Goal: Find specific page/section: Find specific page/section

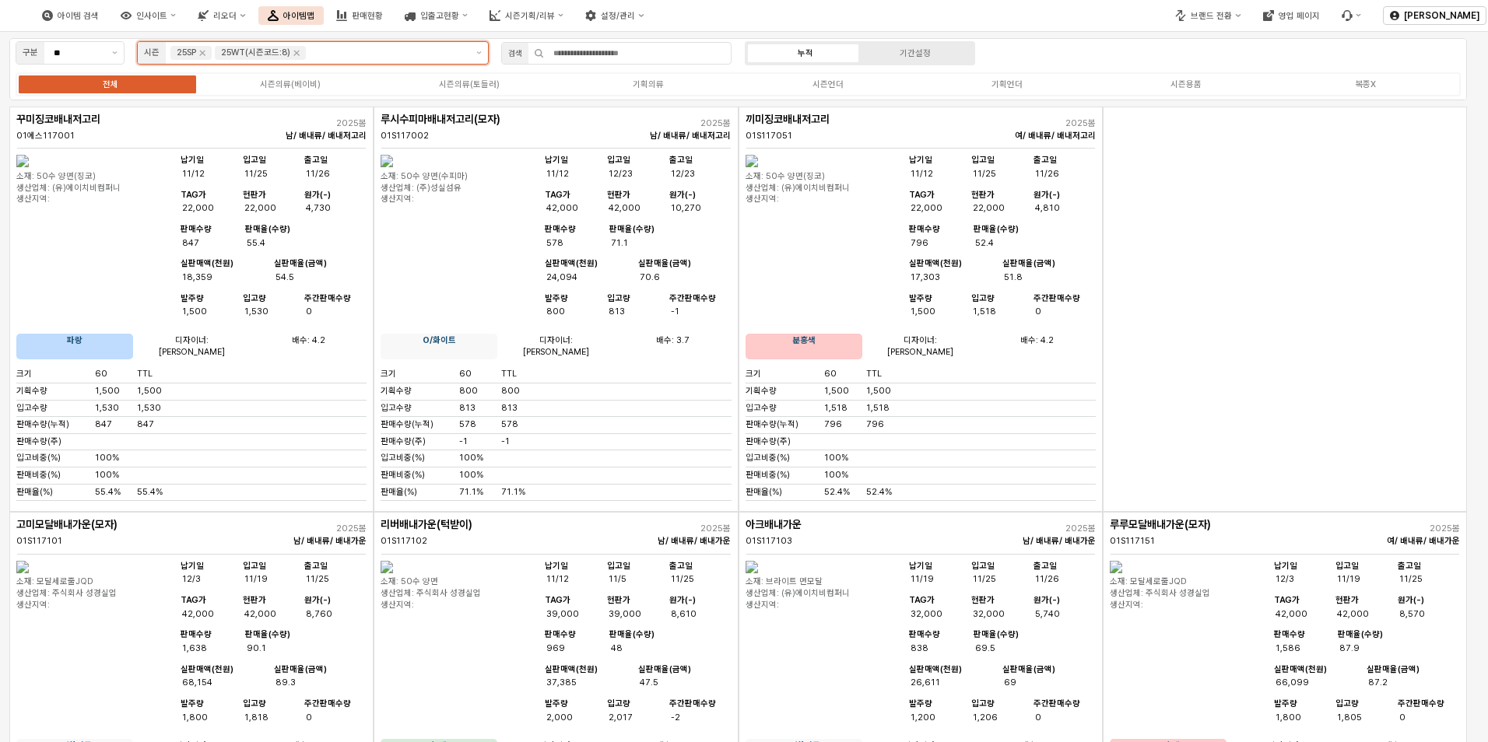
click at [346, 55] on input "앱 프레임" at bounding box center [387, 53] width 156 height 14
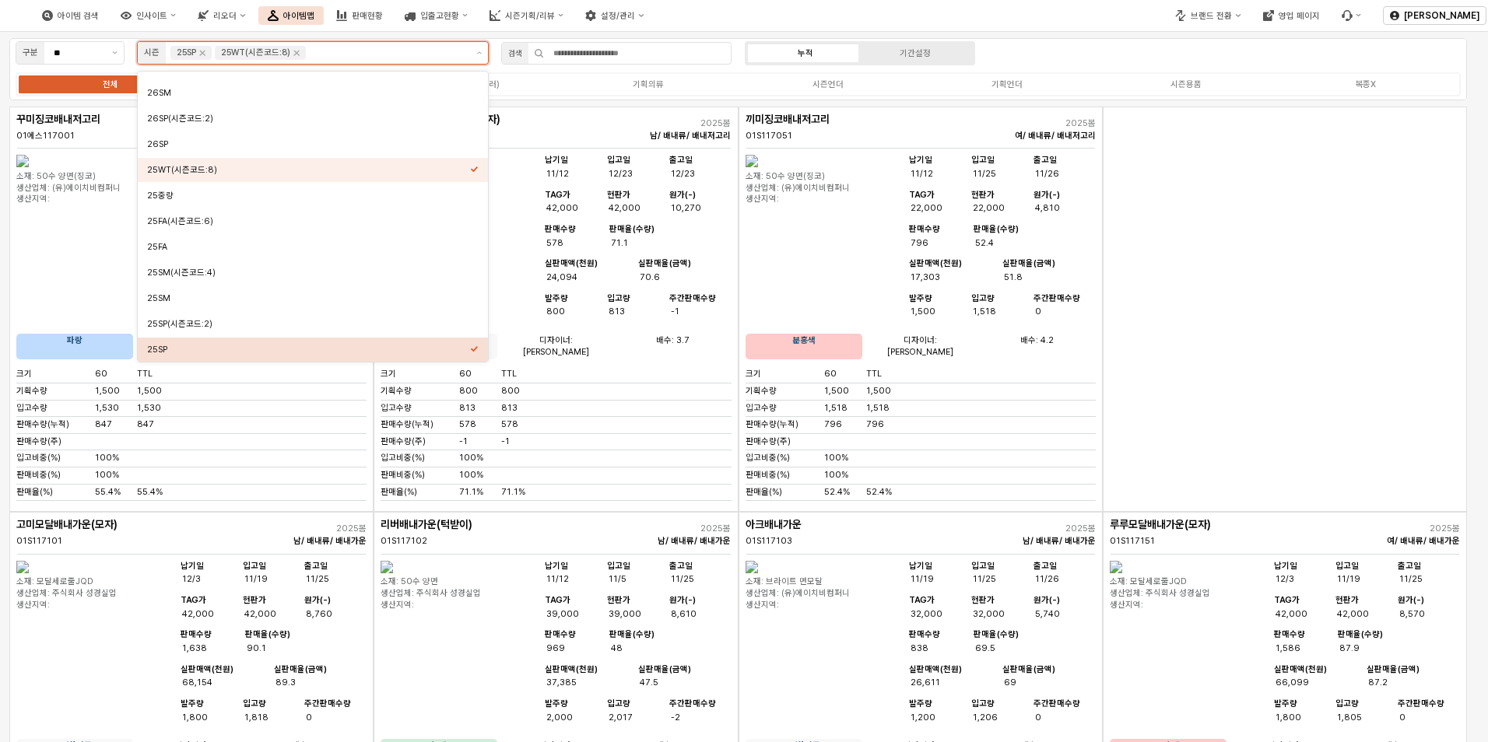
scroll to position [103, 0]
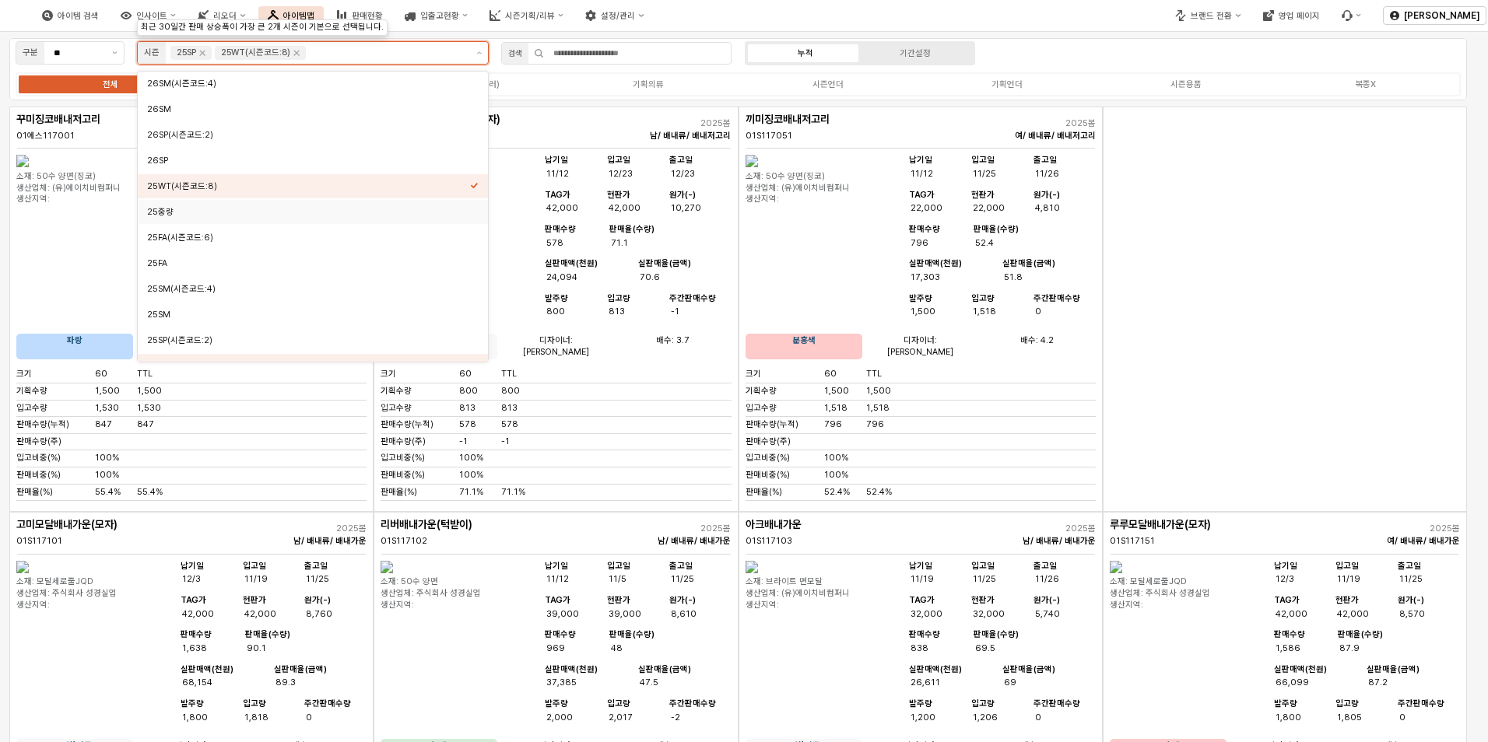
click at [253, 205] on div "25중량" at bounding box center [308, 212] width 323 height 15
click at [251, 261] on div "25FA" at bounding box center [308, 264] width 323 height 12
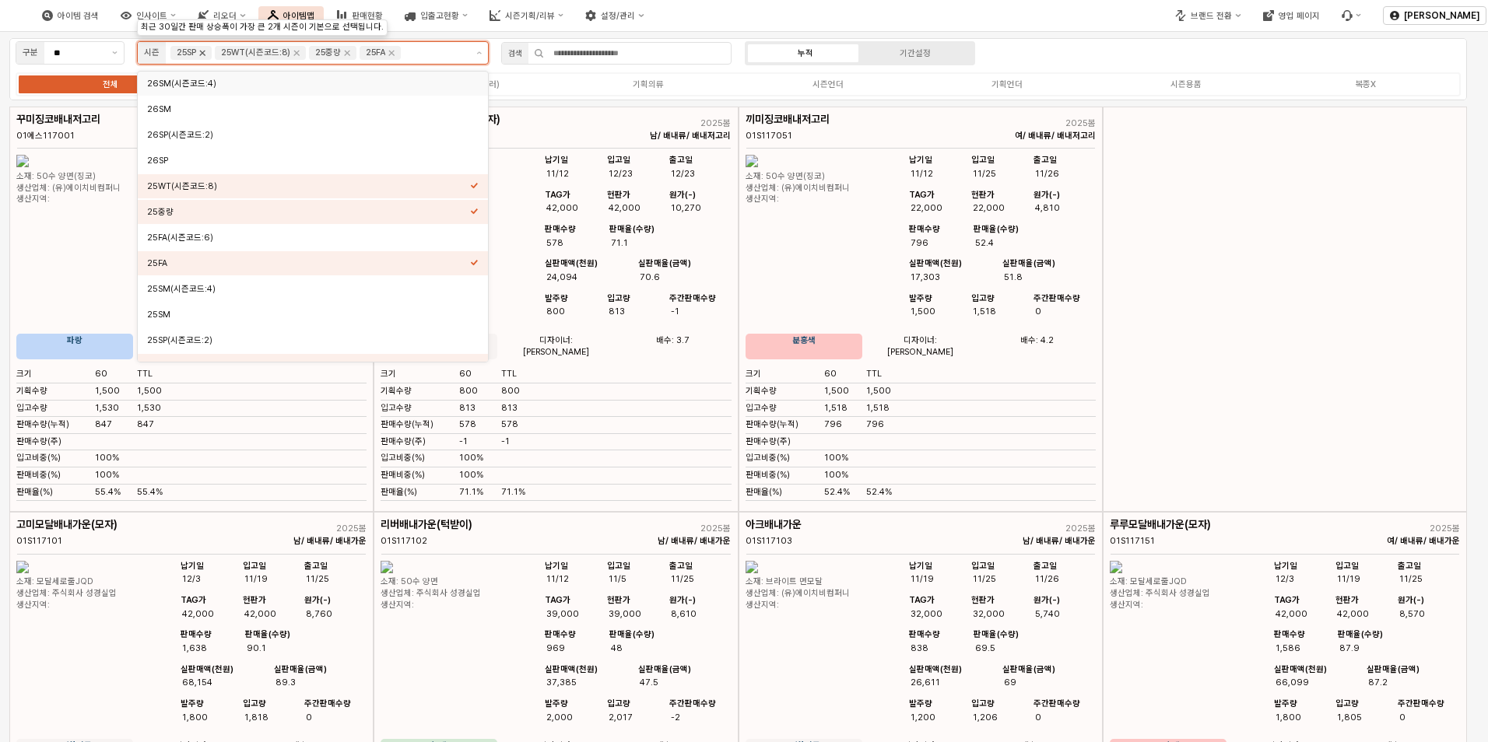
click at [206, 55] on icon "25SP 제거" at bounding box center [202, 53] width 12 height 12
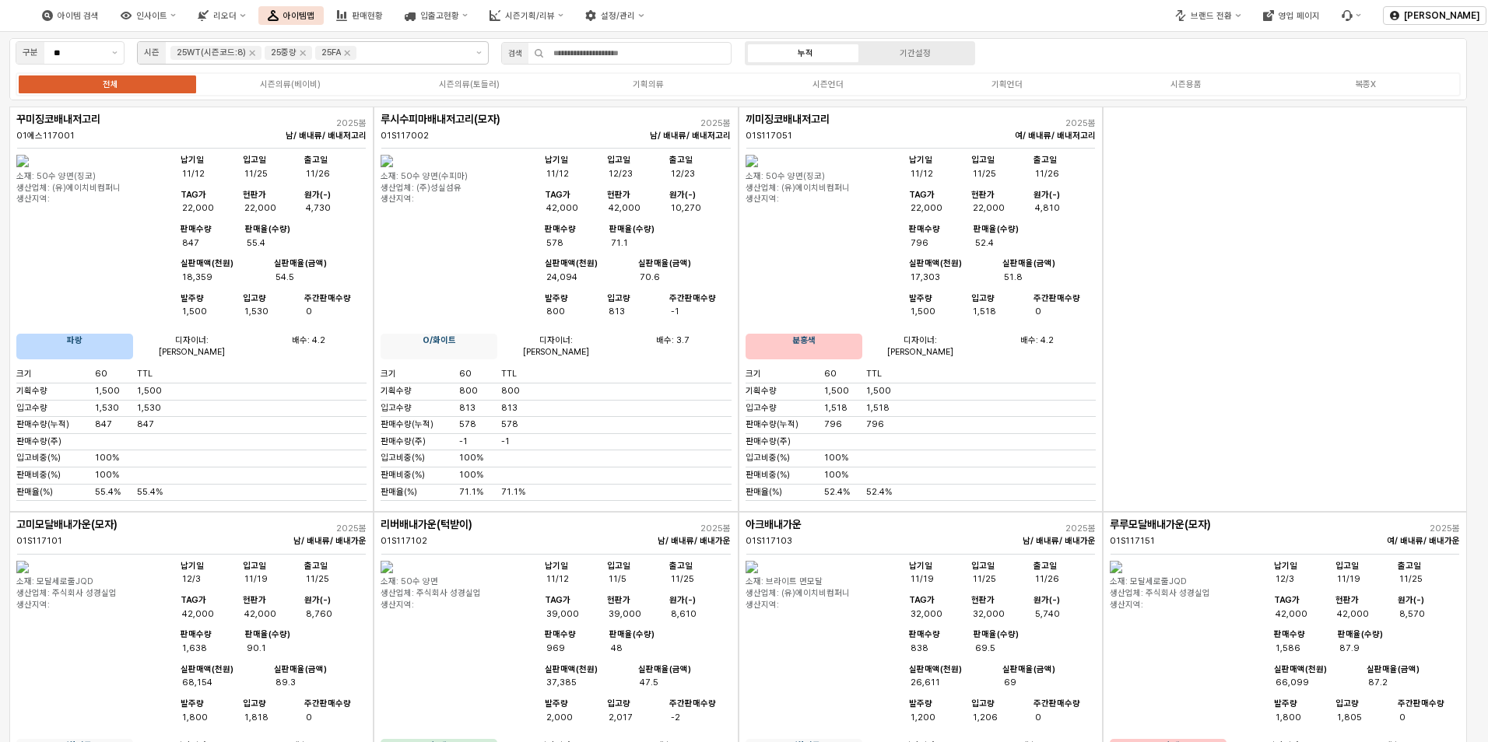
click at [827, 90] on div "전체 시즌의류(베이비) 시즌의류(토들러) 기획의류 시즌언더 기획언더 시즌용품 복종X" at bounding box center [738, 84] width 1445 height 24
click at [826, 87] on div "시즌언더" at bounding box center [827, 84] width 31 height 10
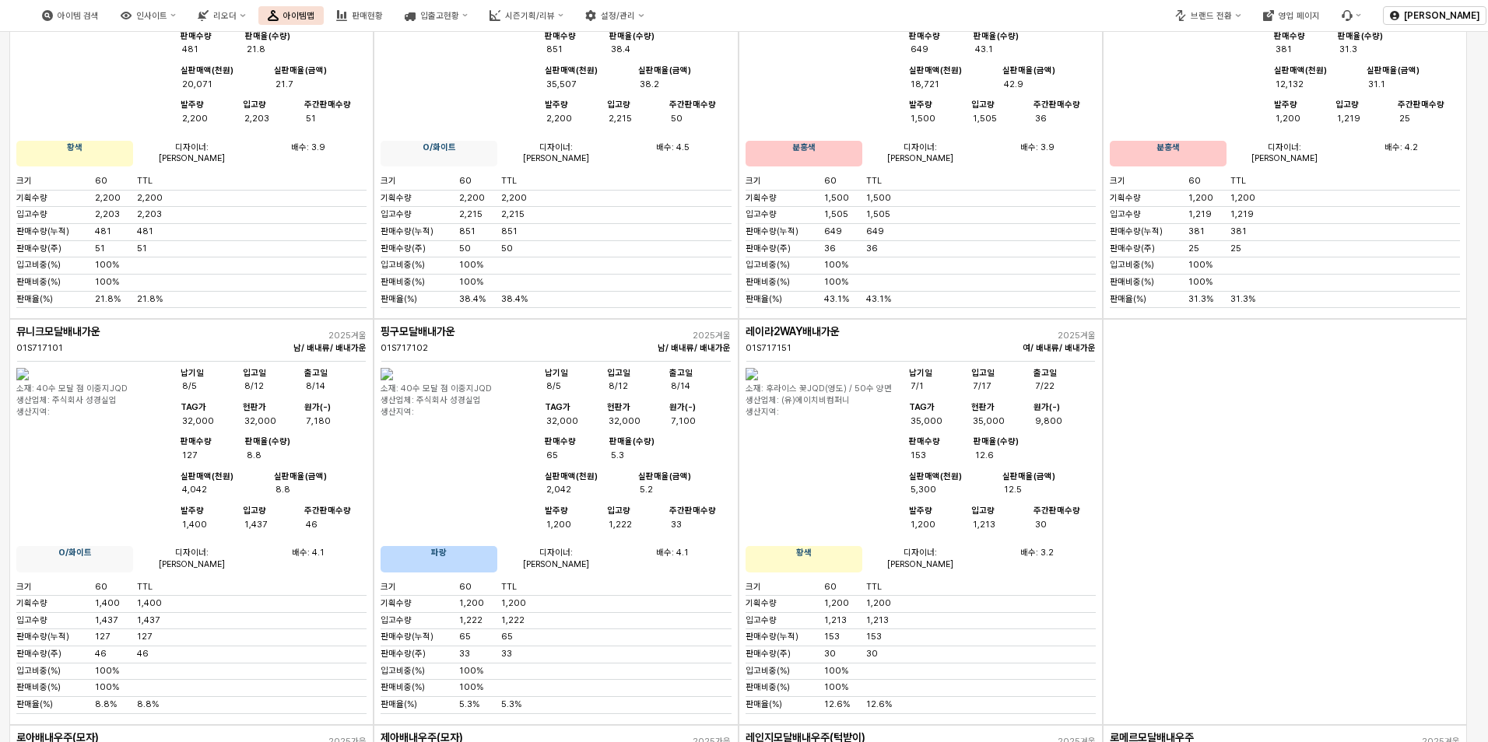
scroll to position [1041, 0]
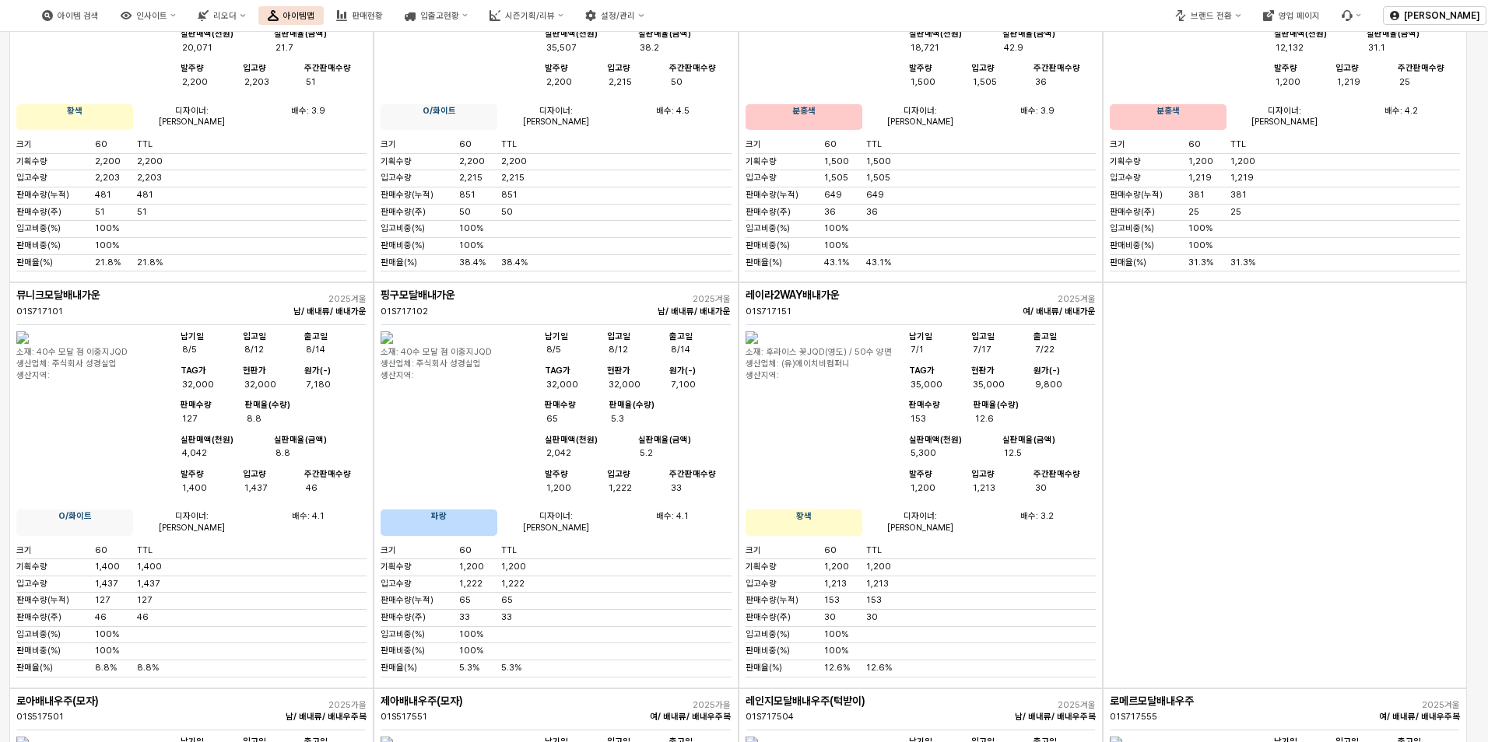
click at [1478, 107] on main "구분 ** 시즌 25WT(시즌코드:8) 25중량 25FA 검색 누적 기간설정 전체 시즌의류(베이비) 시즌의류(토들러) 기획의류 시즌언더 기획언…" at bounding box center [744, 387] width 1488 height 710
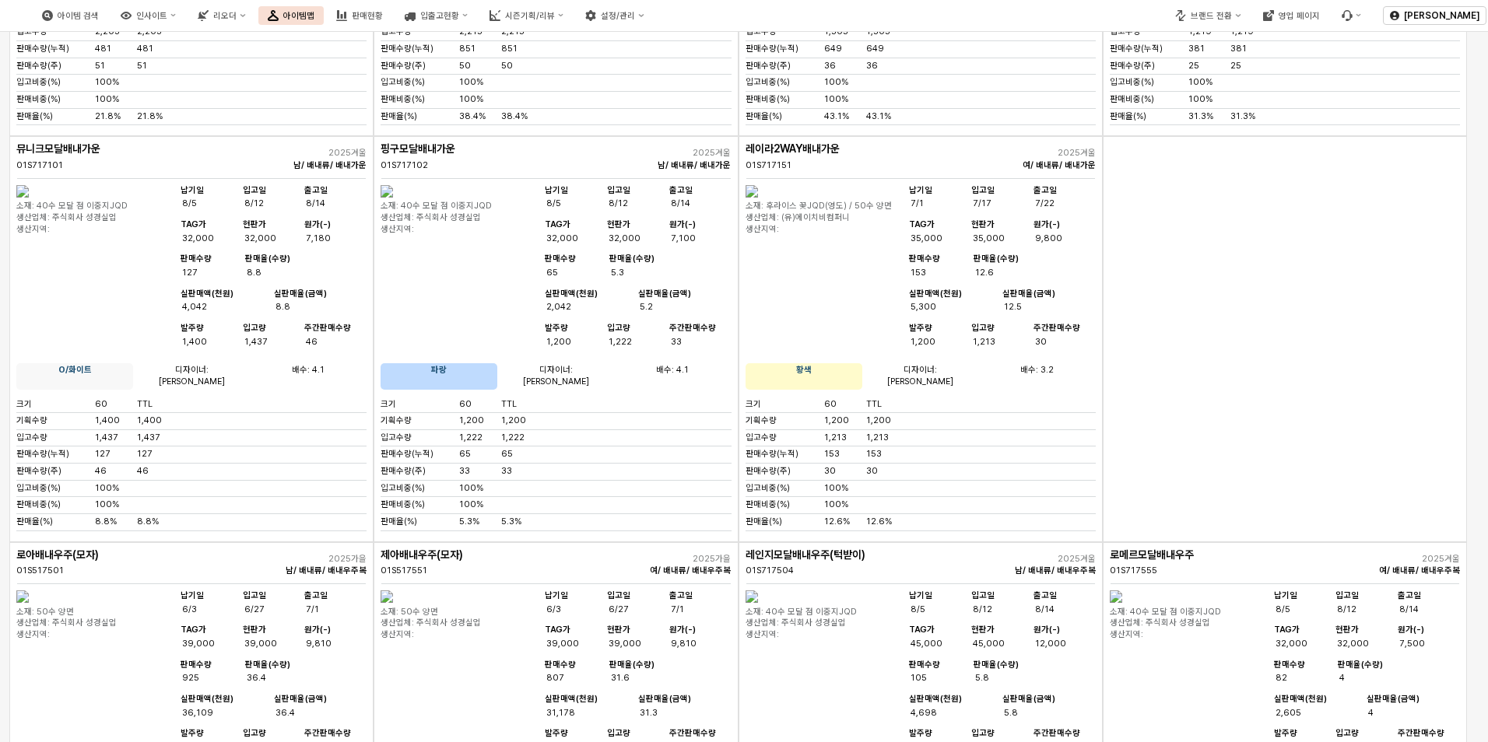
scroll to position [0, 0]
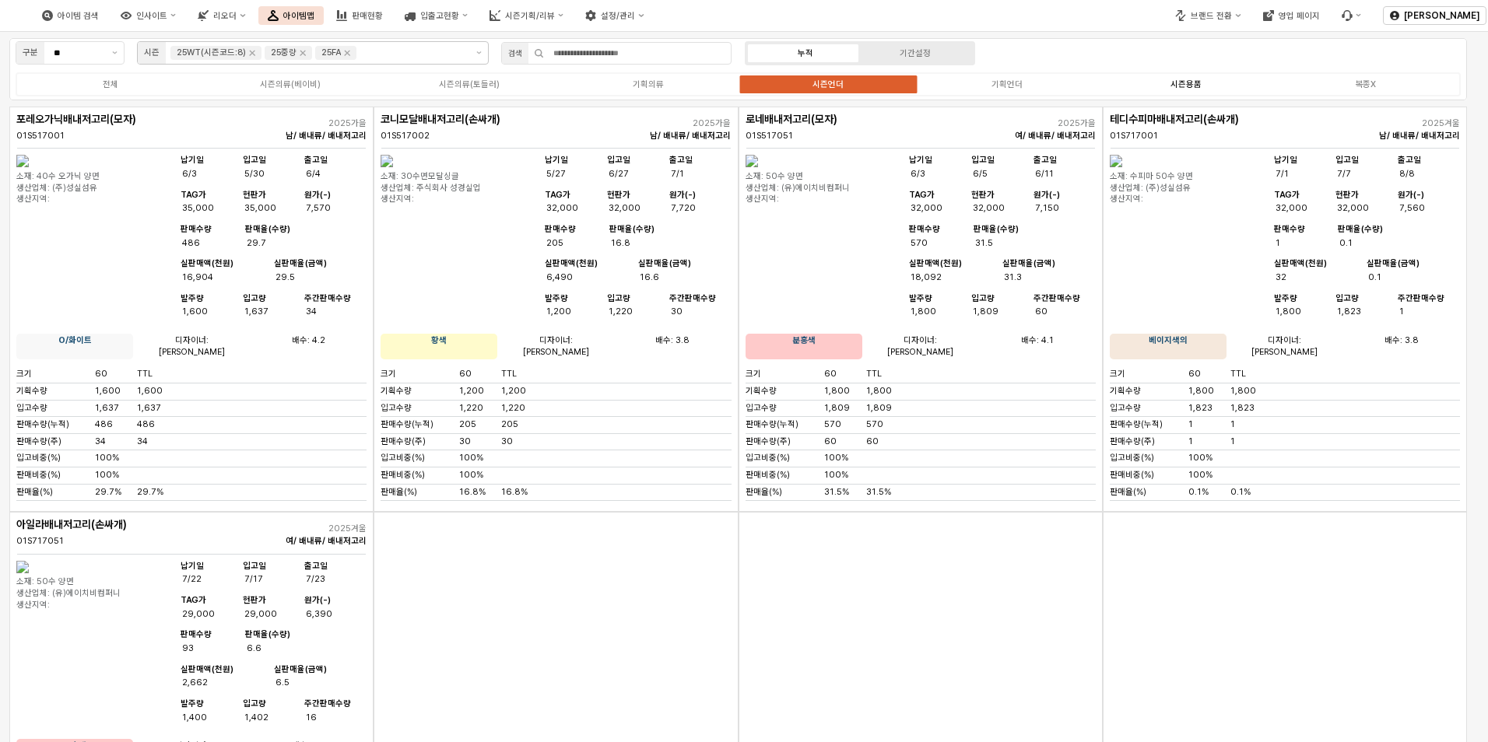
click at [1180, 82] on div "시즌용품" at bounding box center [1185, 84] width 31 height 10
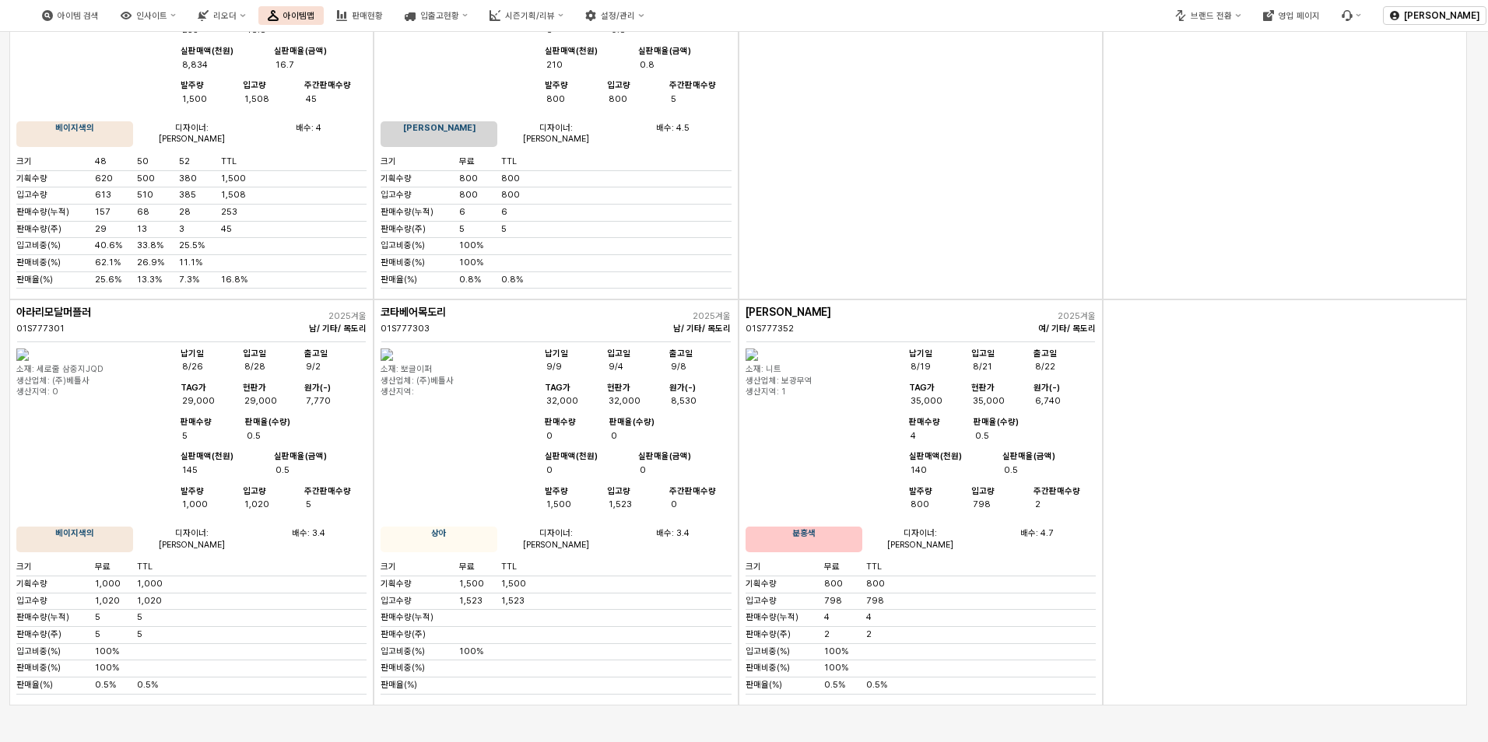
scroll to position [8487, 0]
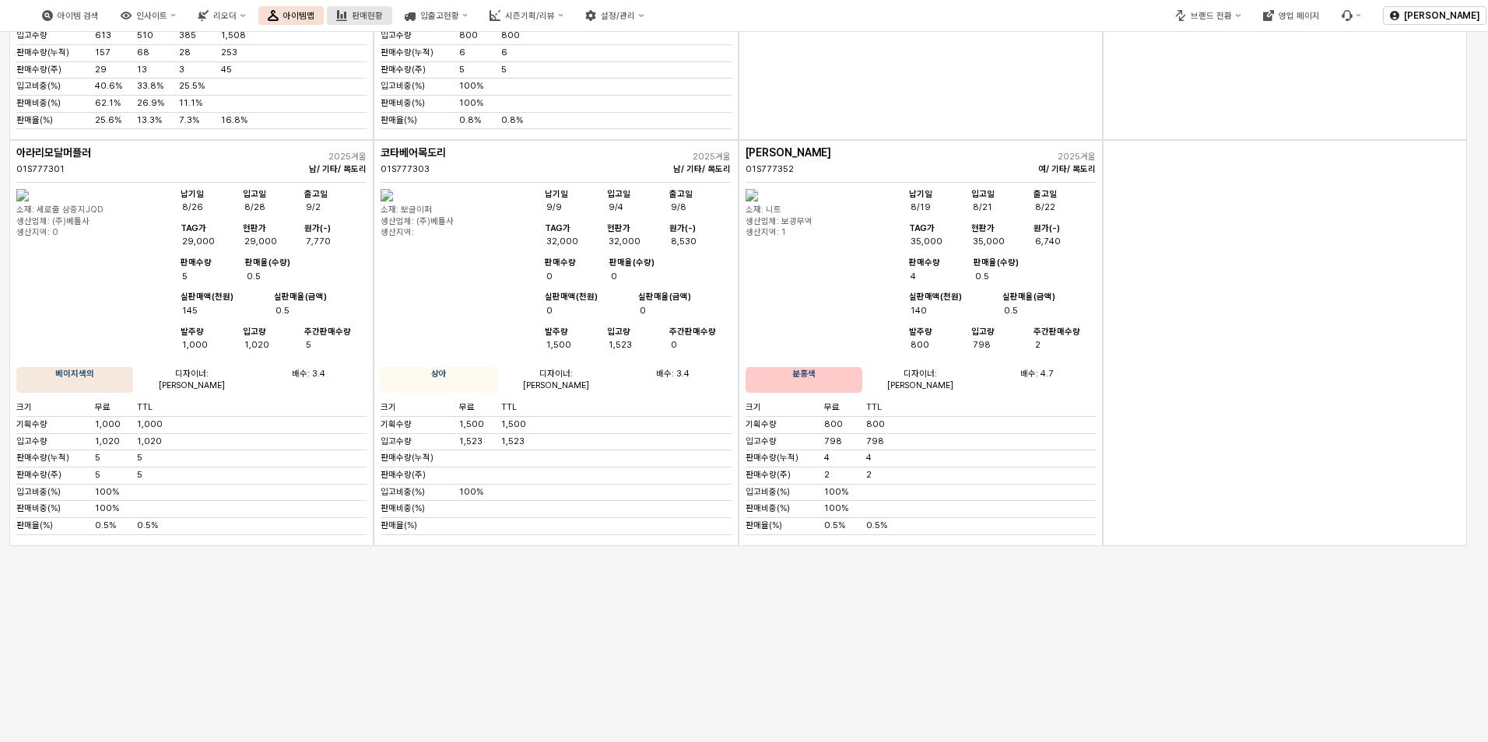
click at [383, 14] on div "판매현황" at bounding box center [367, 16] width 31 height 10
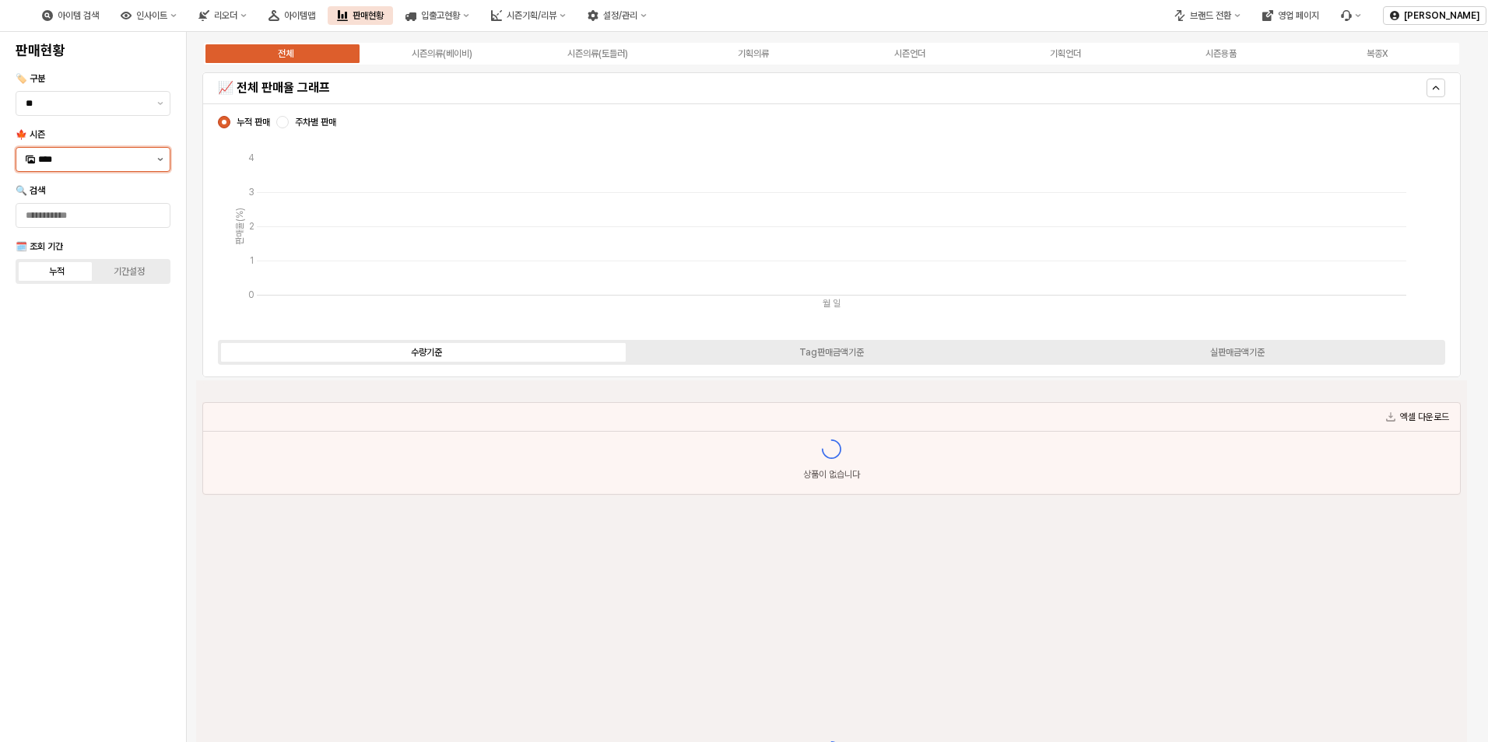
click at [163, 162] on button "제안 사항 표시" at bounding box center [160, 159] width 19 height 23
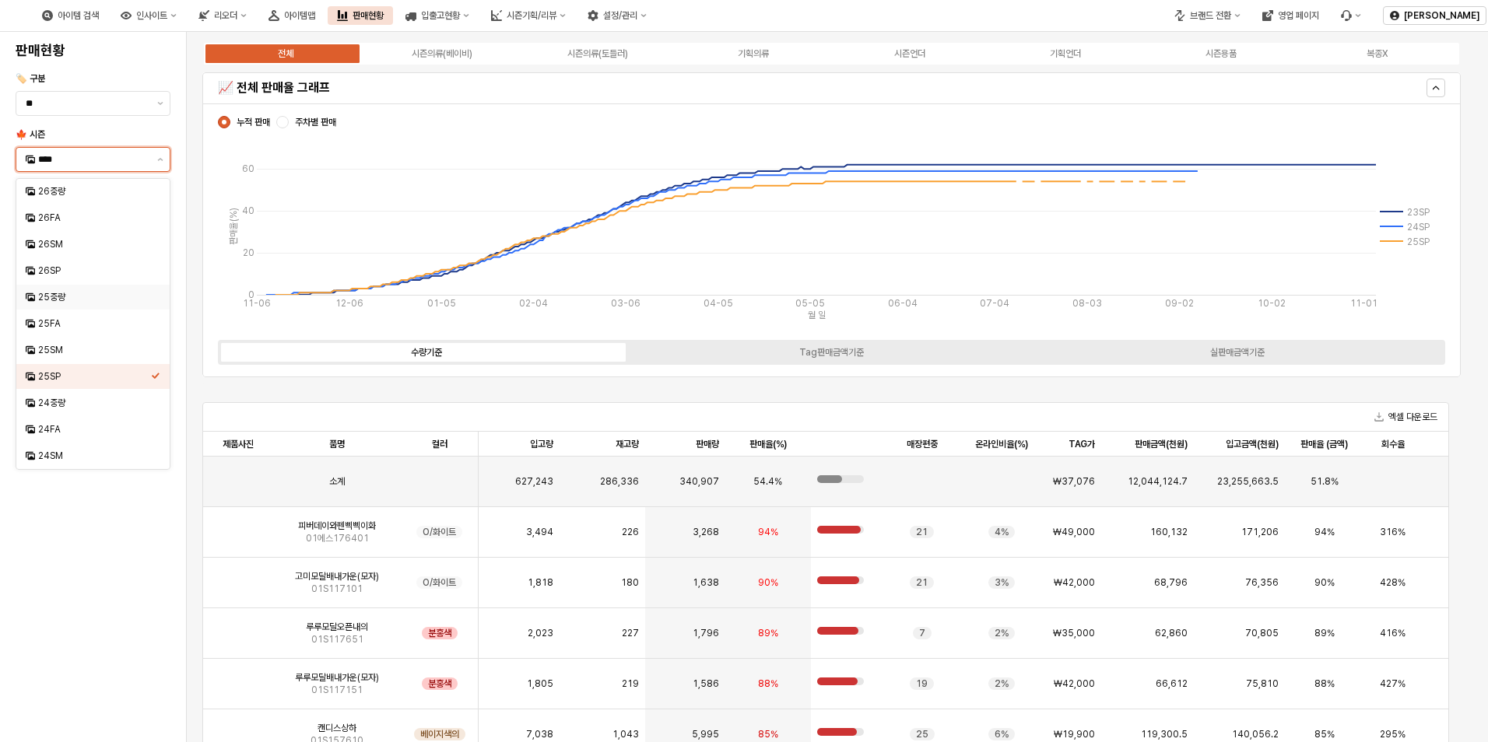
click at [135, 298] on div "25중량" at bounding box center [94, 297] width 113 height 12
type input "****"
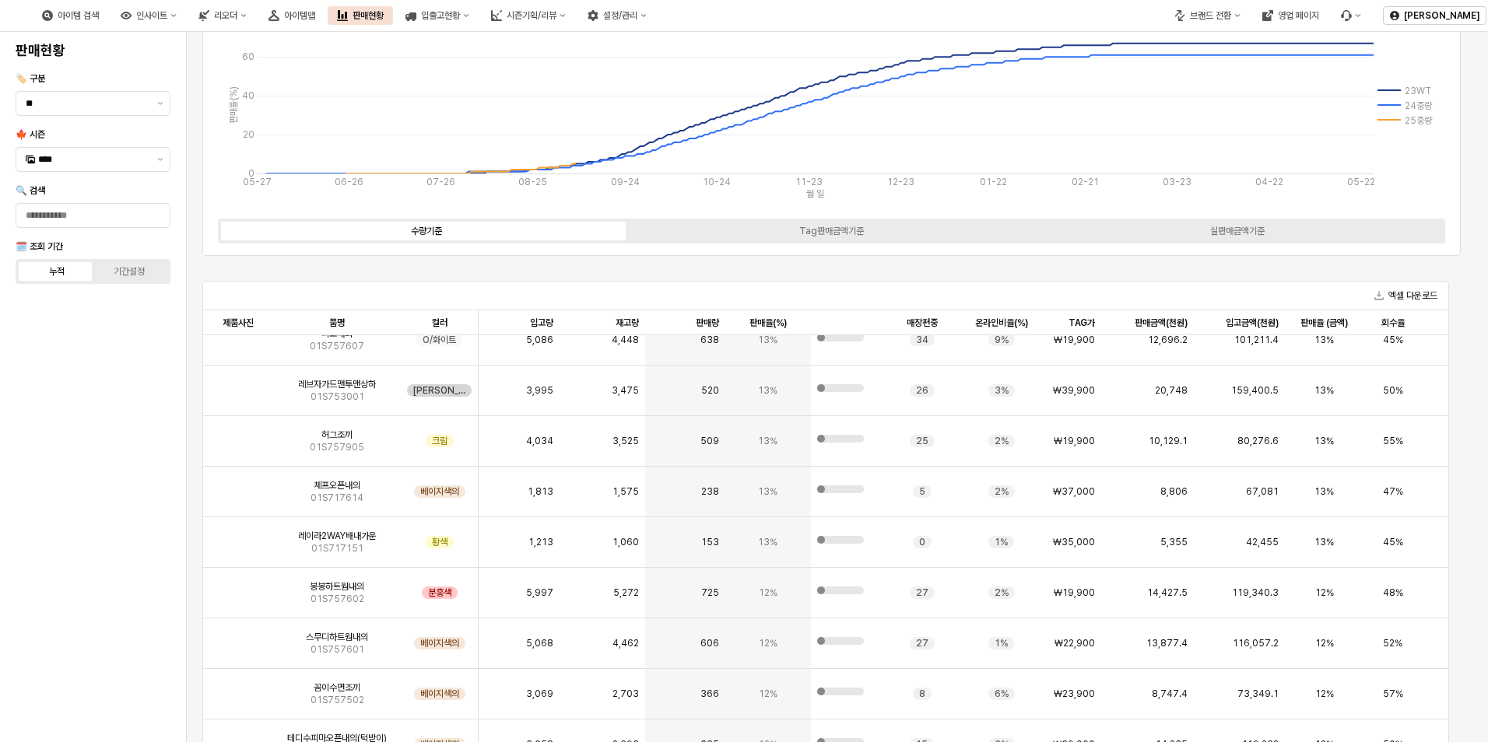
scroll to position [895, 0]
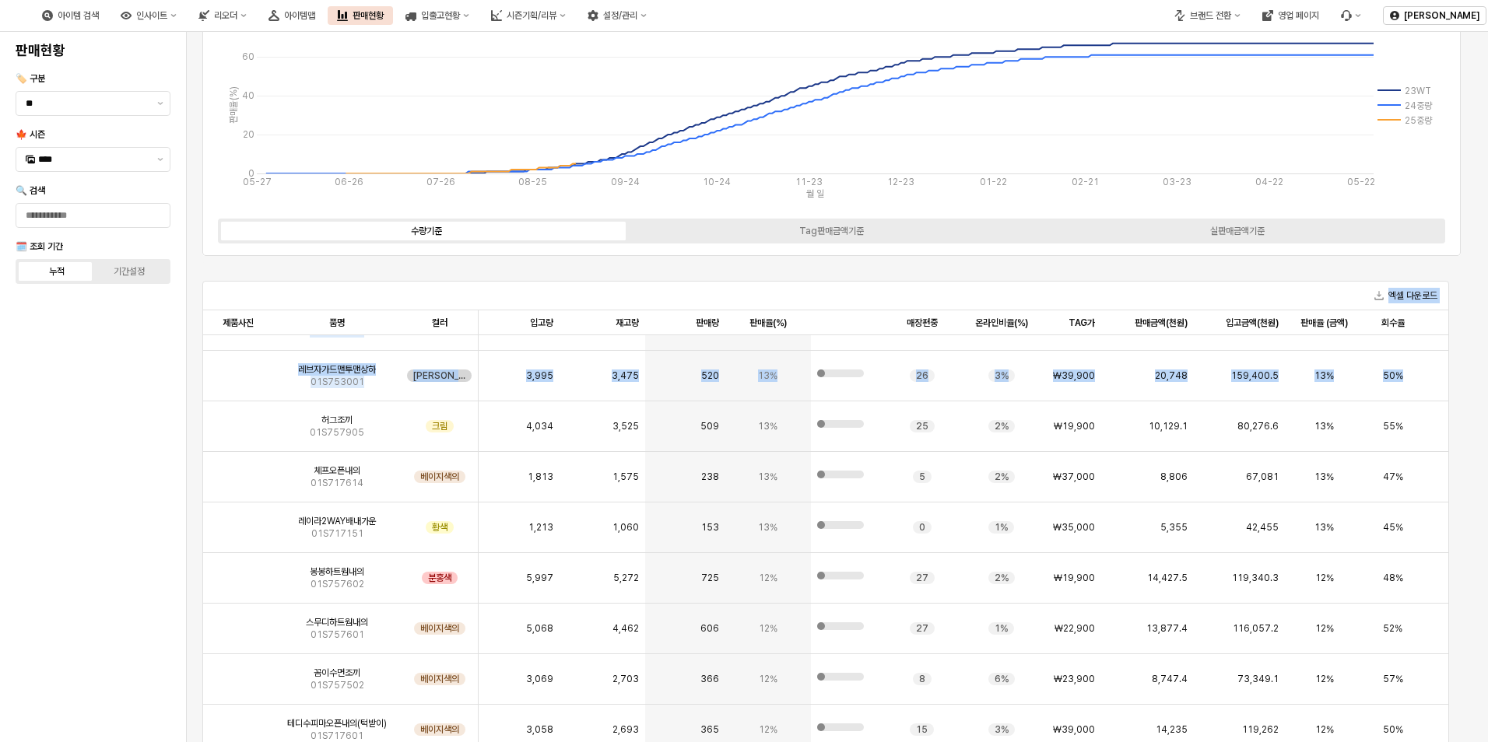
click at [1448, 391] on div "엑셀 다운로드 제품사진 제품사진 품명 품명 컬러 컬러 입고량 입고량 재고량 재고량 판매량 판매량 판매율(%) 판매율(%) 매장편중 매장편중 온…" at bounding box center [825, 645] width 1259 height 772
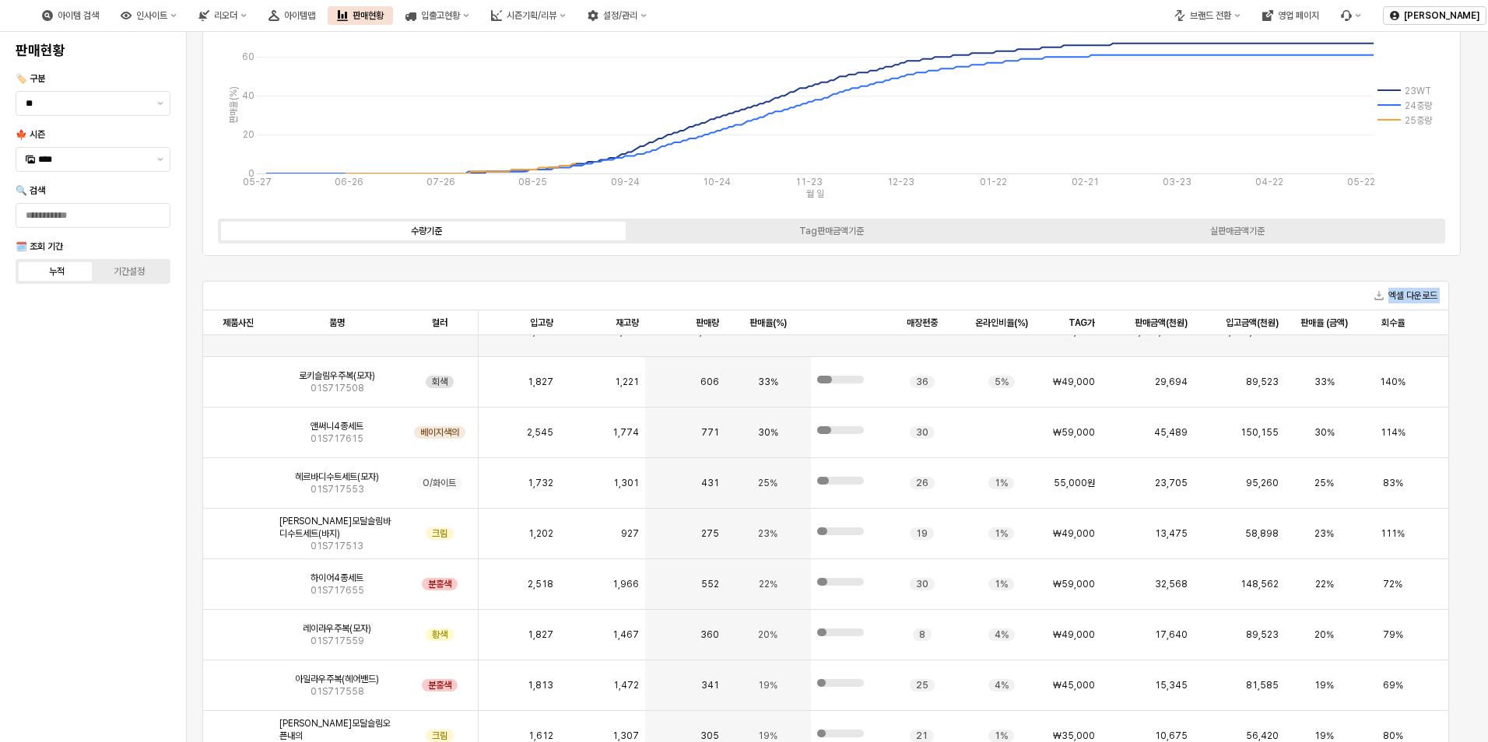
scroll to position [0, 0]
